Goal: Transaction & Acquisition: Purchase product/service

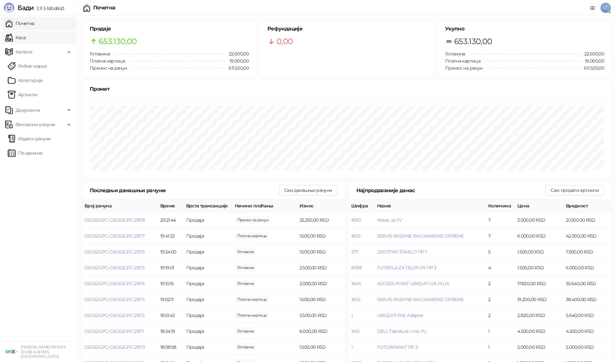
click at [26, 37] on link "Каса" at bounding box center [15, 37] width 20 height 13
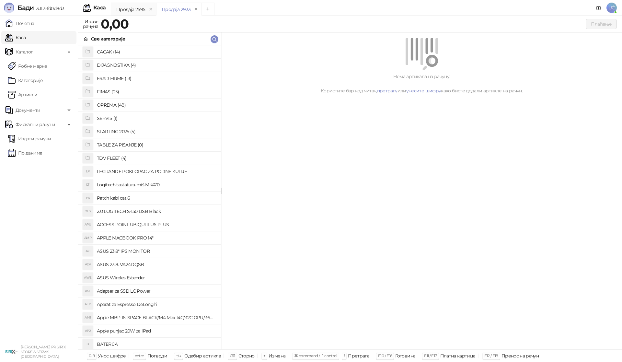
click at [116, 102] on h4 "OPREMA (48)" at bounding box center [156, 105] width 119 height 10
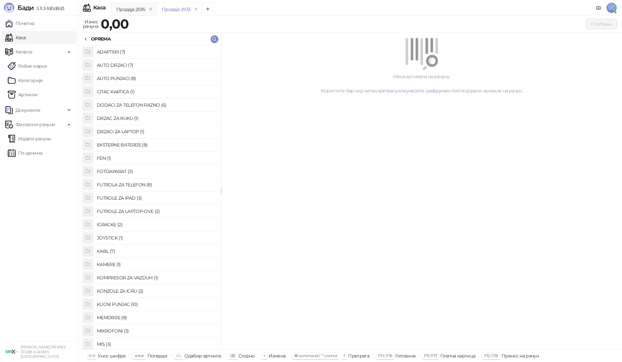
click at [120, 48] on h4 "ADAPTERI (7)" at bounding box center [156, 52] width 119 height 10
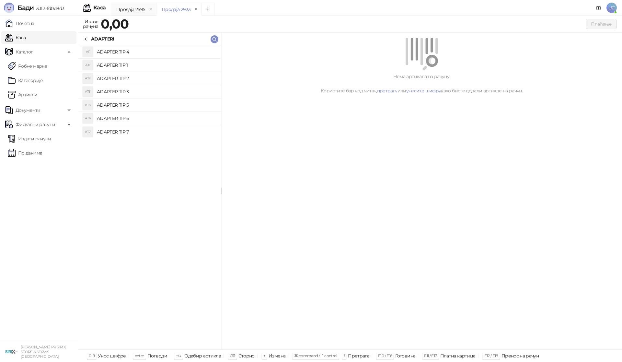
click at [154, 65] on h4 "ADAPTER TIP 1" at bounding box center [156, 65] width 119 height 10
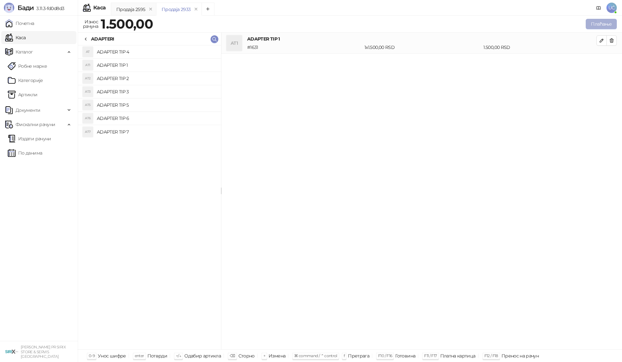
click at [605, 23] on button "Плаћање" at bounding box center [601, 24] width 31 height 10
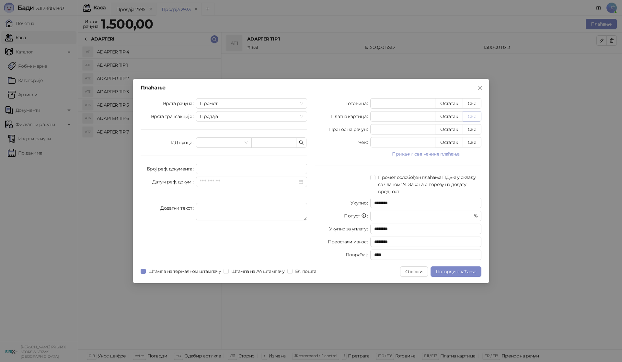
click at [477, 112] on button "Све" at bounding box center [472, 116] width 19 height 10
type input "****"
click at [463, 270] on span "Потврди плаћање" at bounding box center [456, 272] width 40 height 6
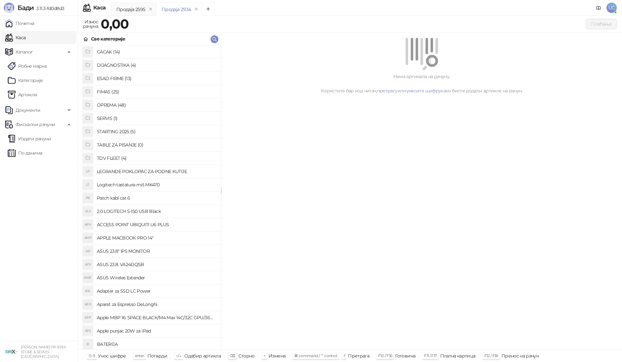
click at [135, 103] on h4 "OPREMA (48)" at bounding box center [156, 105] width 119 height 10
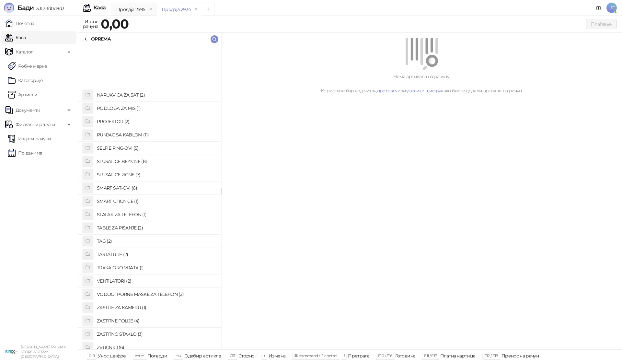
scroll to position [334, 0]
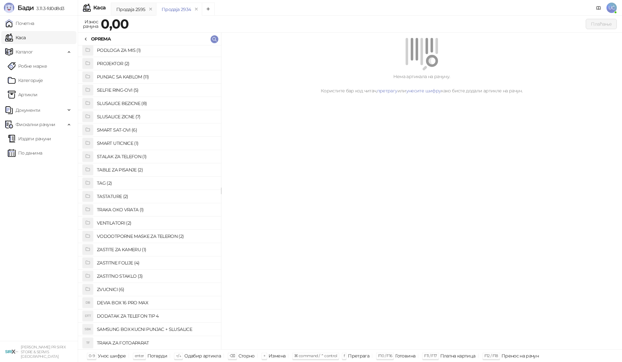
click at [128, 263] on h4 "ZASTITNE FOLIJE (4)" at bounding box center [156, 263] width 119 height 10
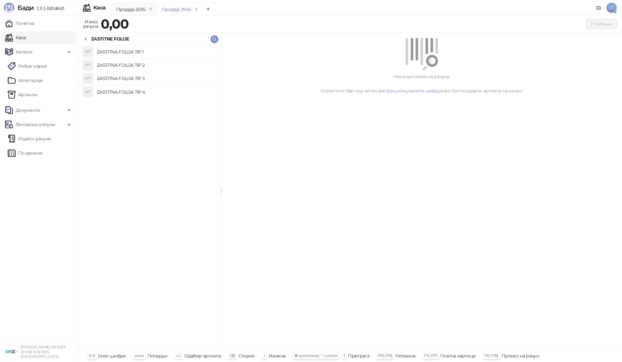
click at [166, 52] on h4 "ZASTITNA FOLIJA TIP 1" at bounding box center [156, 52] width 119 height 10
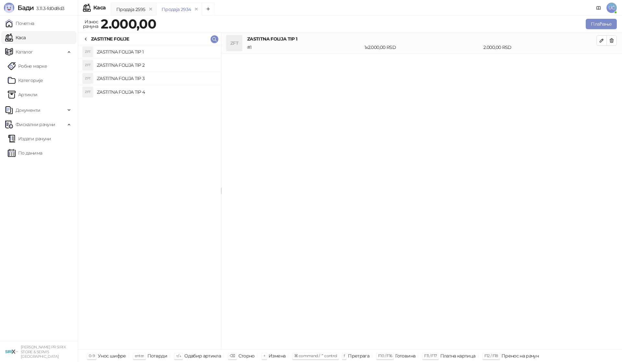
click at [86, 39] on icon at bounding box center [85, 39] width 5 height 5
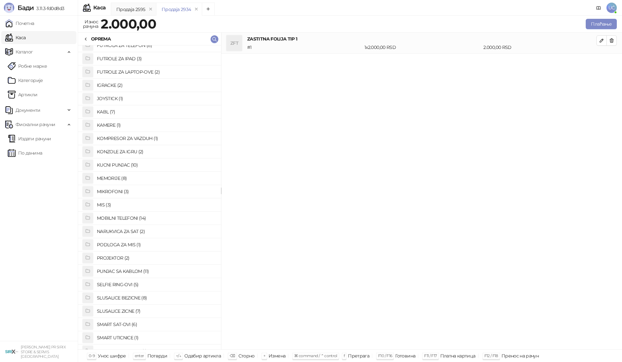
scroll to position [107, 0]
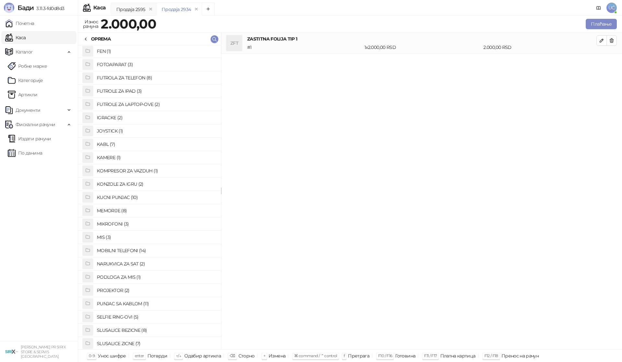
click at [137, 80] on h4 "FUTROLA ZA TELEFON (8)" at bounding box center [156, 78] width 119 height 10
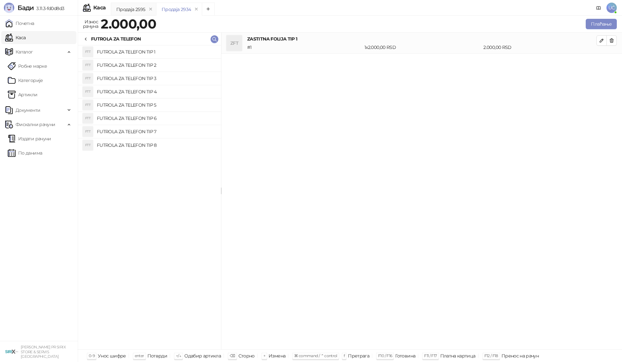
click at [138, 54] on h4 "FUTROLA ZA TELEFON TIP 1" at bounding box center [156, 52] width 119 height 10
click at [601, 20] on button "Плаћање" at bounding box center [601, 24] width 31 height 10
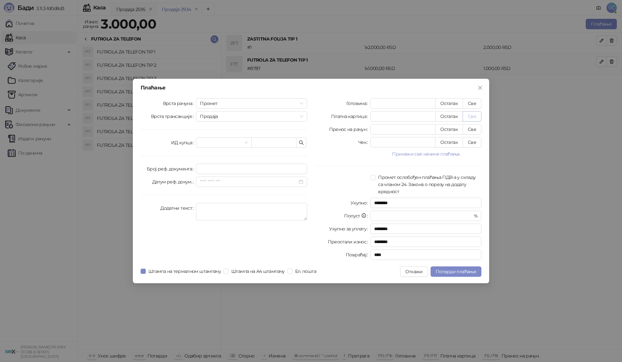
click at [471, 115] on button "Све" at bounding box center [472, 116] width 19 height 10
type input "****"
click at [464, 270] on span "Потврди плаћање" at bounding box center [456, 272] width 40 height 6
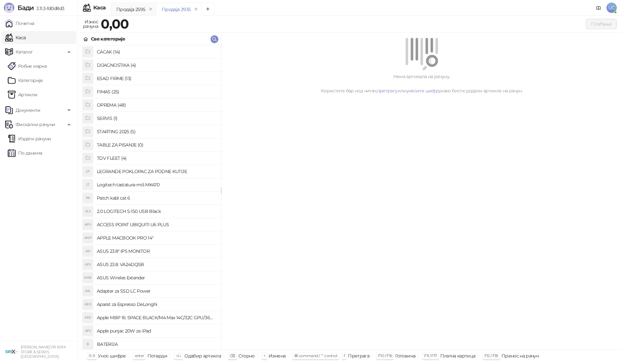
click at [114, 104] on h4 "OPREMA (48)" at bounding box center [156, 105] width 119 height 10
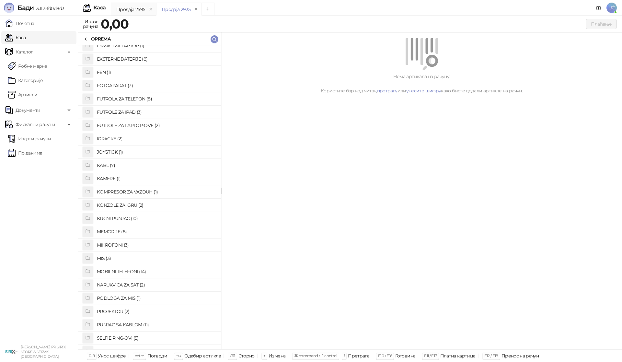
scroll to position [97, 0]
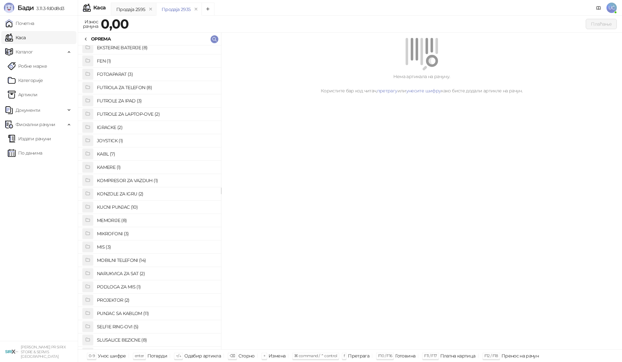
click at [124, 220] on h4 "MEMORIJE (8)" at bounding box center [156, 220] width 119 height 10
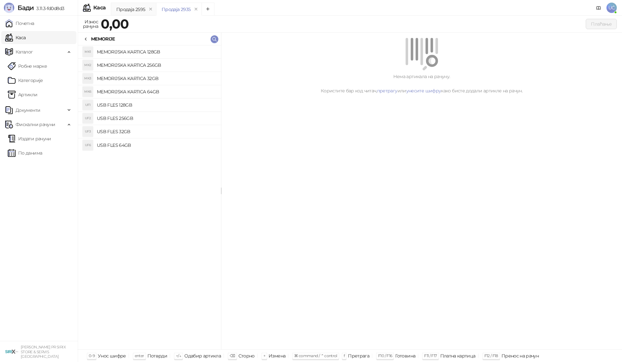
click at [166, 80] on h4 "MEMORIJSKA KARTICA 32GB" at bounding box center [156, 78] width 119 height 10
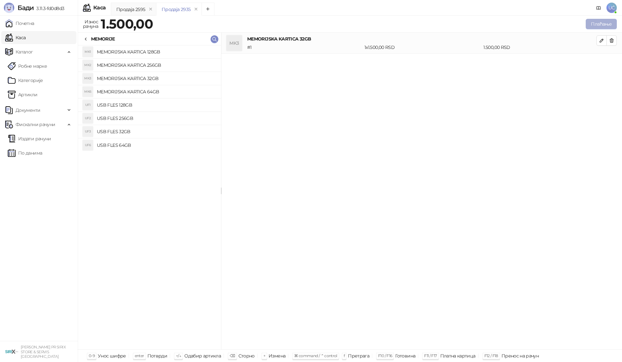
click at [607, 23] on button "Плаћање" at bounding box center [601, 24] width 31 height 10
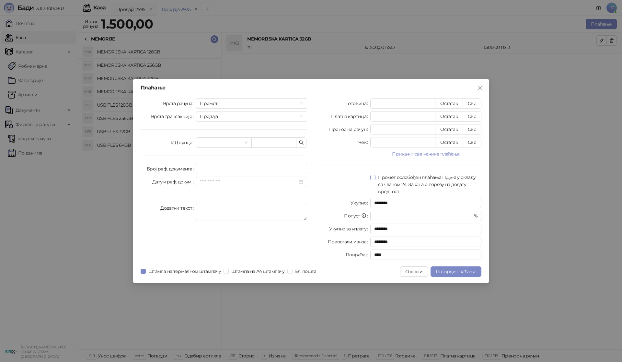
drag, startPoint x: 474, startPoint y: 101, endPoint x: 481, endPoint y: 179, distance: 77.7
click at [474, 102] on button "Све" at bounding box center [472, 103] width 19 height 10
type input "****"
click at [465, 270] on span "Потврди плаћање" at bounding box center [456, 272] width 40 height 6
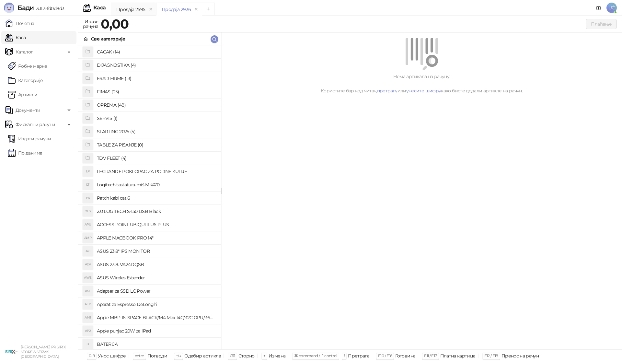
click at [116, 103] on h4 "OPREMA (48)" at bounding box center [156, 105] width 119 height 10
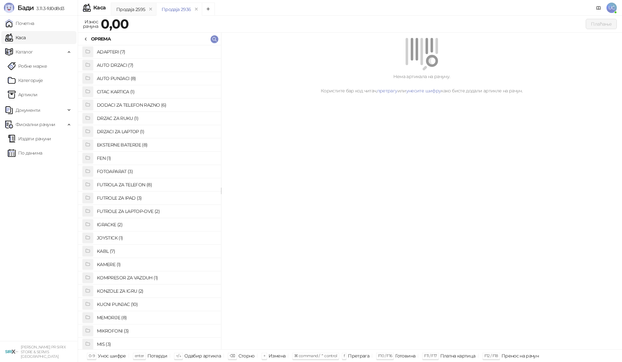
click at [125, 169] on h4 "FOTOAPARAT (3)" at bounding box center [156, 171] width 119 height 10
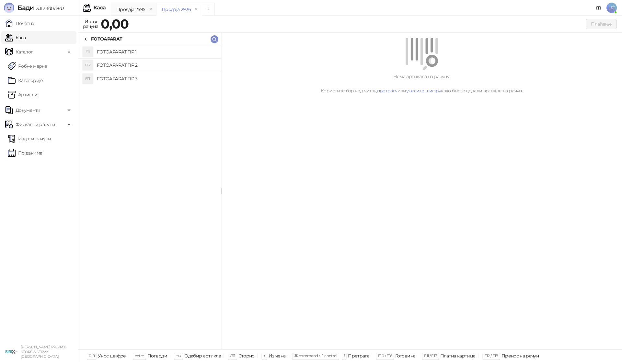
click at [144, 80] on h4 "FOTOAPARAT TIP 3" at bounding box center [156, 79] width 119 height 10
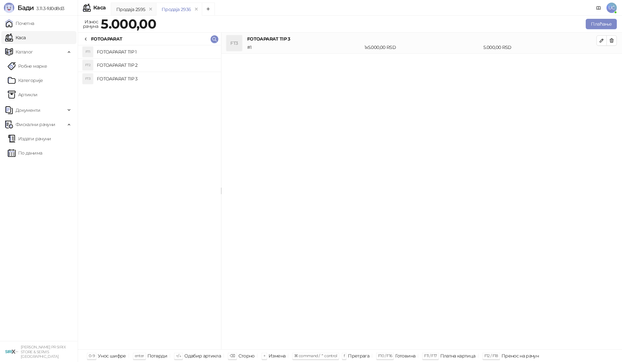
click at [84, 37] on icon at bounding box center [85, 39] width 5 height 5
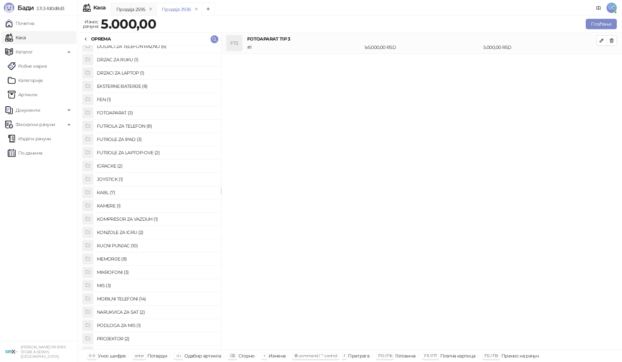
scroll to position [65, 0]
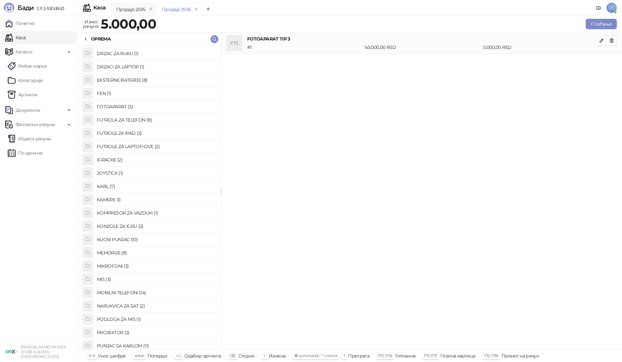
click at [130, 249] on h4 "MEMORIJE (8)" at bounding box center [156, 252] width 119 height 10
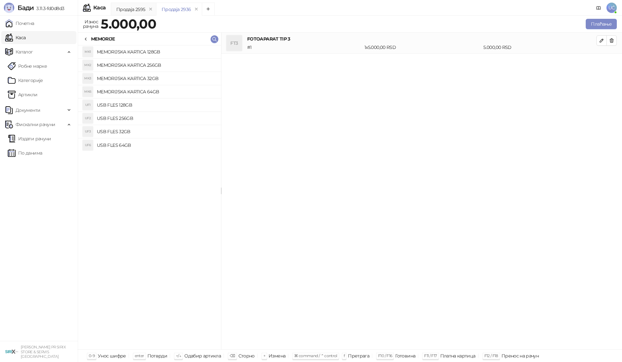
click at [158, 76] on h4 "MEMORIJSKA KARTICA 32GB" at bounding box center [156, 78] width 119 height 10
click at [594, 24] on button "Плаћање" at bounding box center [601, 24] width 31 height 10
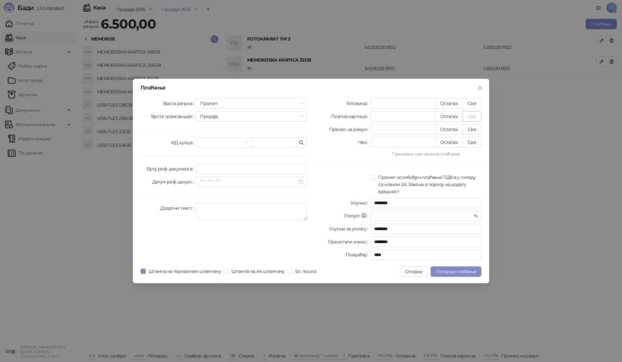
click at [472, 113] on button "Све" at bounding box center [472, 116] width 19 height 10
type input "****"
click at [451, 270] on span "Потврди плаћање" at bounding box center [456, 272] width 40 height 6
